Goal: Navigation & Orientation: Find specific page/section

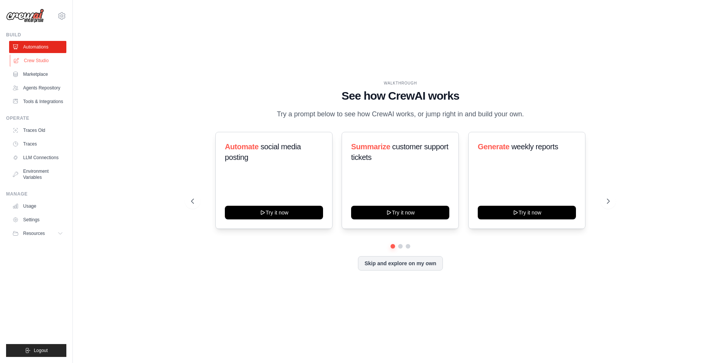
click at [34, 56] on link "Crew Studio" at bounding box center [38, 61] width 57 height 12
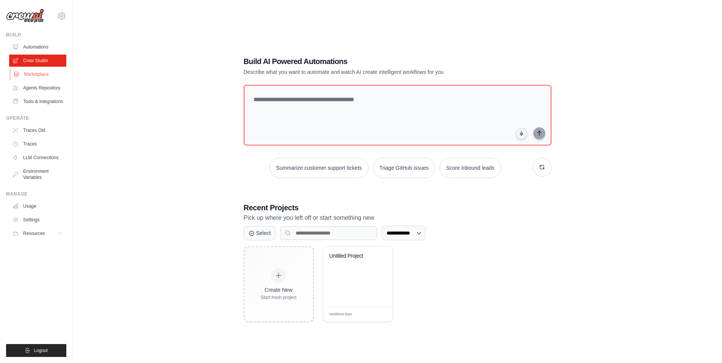
click at [42, 75] on link "Marketplace" at bounding box center [38, 74] width 57 height 12
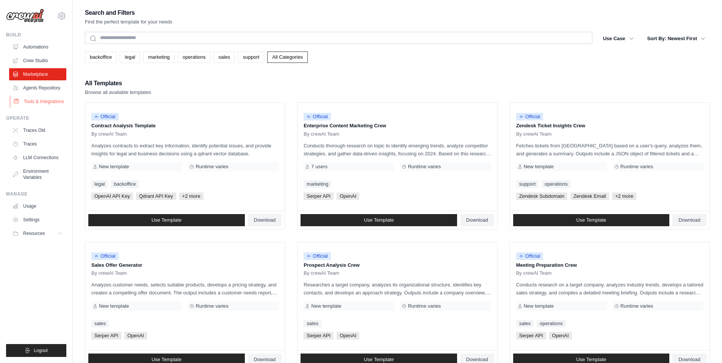
click at [46, 98] on link "Tools & Integrations" at bounding box center [38, 102] width 57 height 12
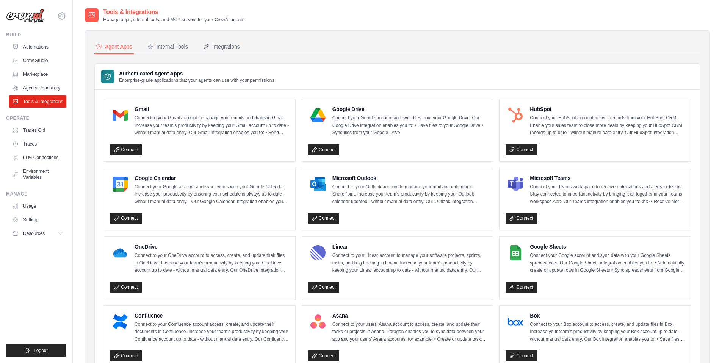
click at [38, 88] on link "Agents Repository" at bounding box center [37, 88] width 57 height 12
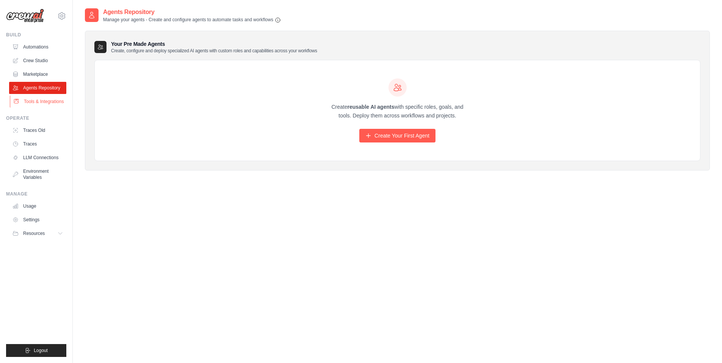
click at [37, 99] on link "Tools & Integrations" at bounding box center [38, 102] width 57 height 12
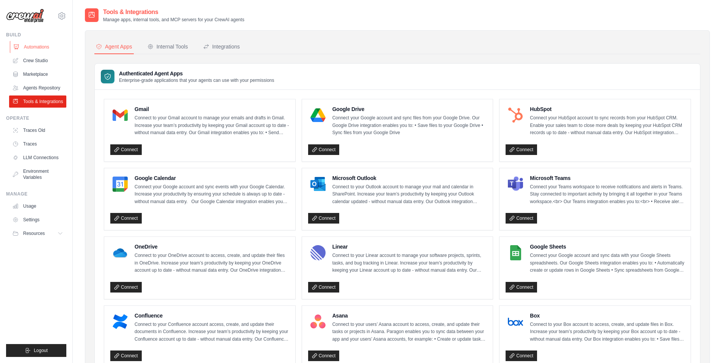
click at [45, 49] on link "Automations" at bounding box center [38, 47] width 57 height 12
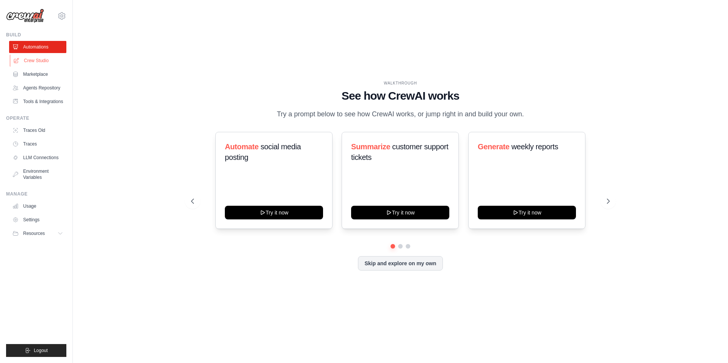
click at [28, 64] on link "Crew Studio" at bounding box center [38, 61] width 57 height 12
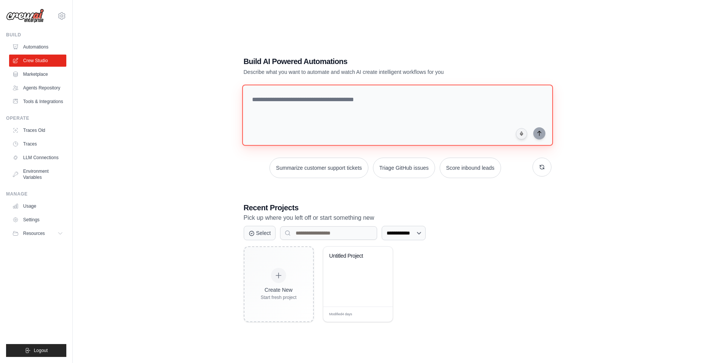
click at [354, 124] on textarea at bounding box center [397, 115] width 311 height 61
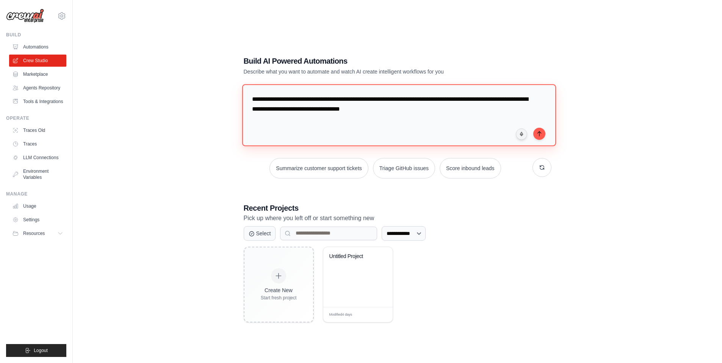
type textarea "**********"
